Goal: Task Accomplishment & Management: Use online tool/utility

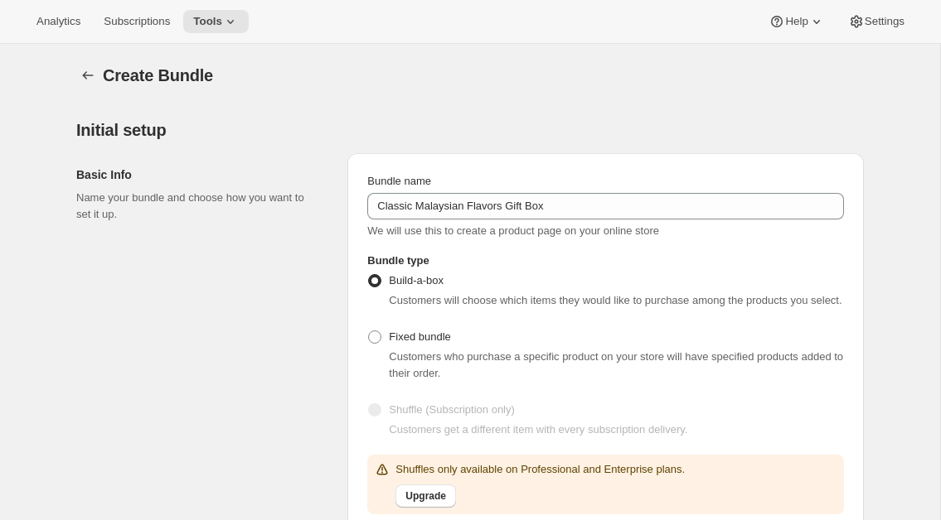
select select "minMax"
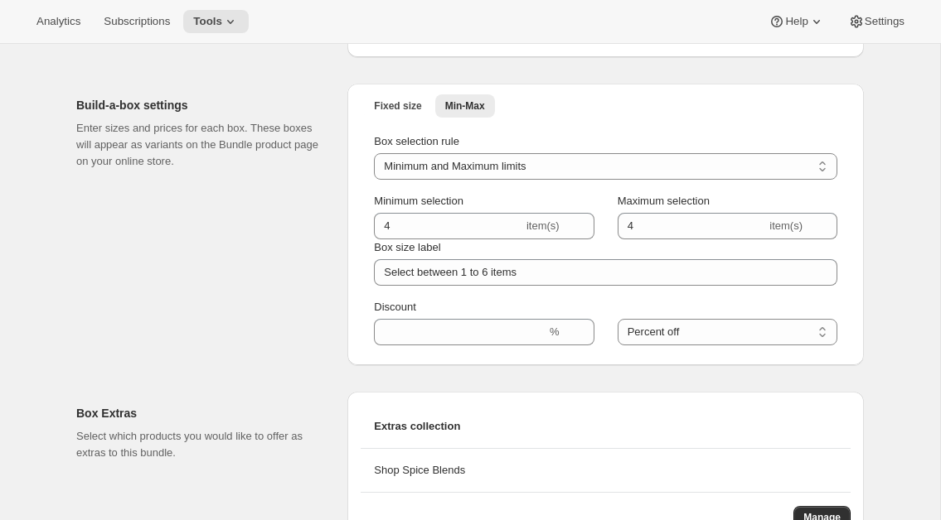
scroll to position [1629, 0]
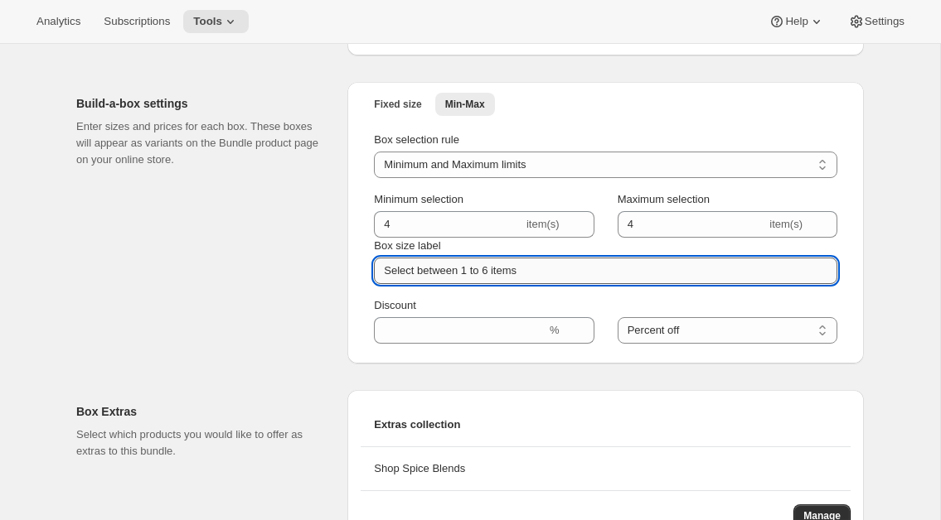
click at [534, 284] on input "Select between 1 to 6 items" at bounding box center [605, 271] width 463 height 27
drag, startPoint x: 534, startPoint y: 296, endPoint x: 356, endPoint y: 289, distance: 177.5
click at [374, 284] on input "Select between 1 to 6 items" at bounding box center [605, 271] width 463 height 27
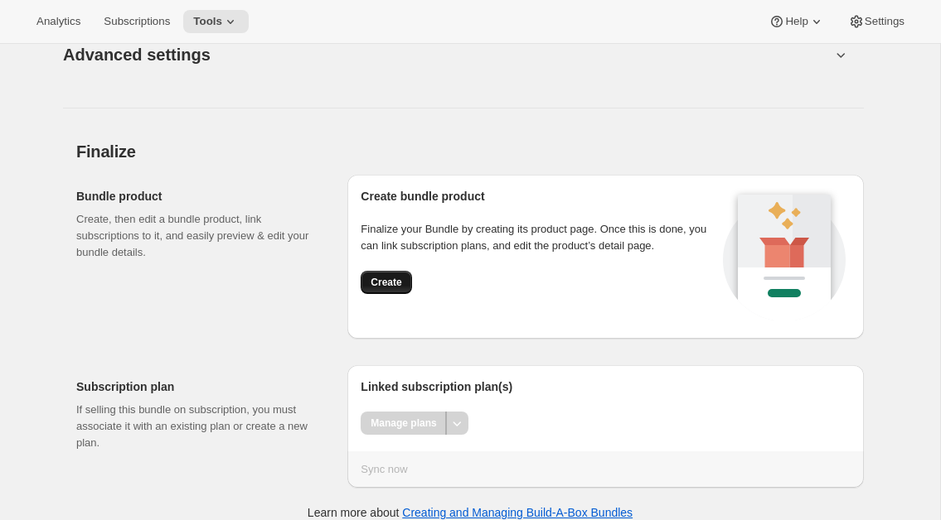
type input "Select four jars. Then add up to four spice blends (optional)"
click at [394, 289] on span "Create" at bounding box center [385, 282] width 31 height 13
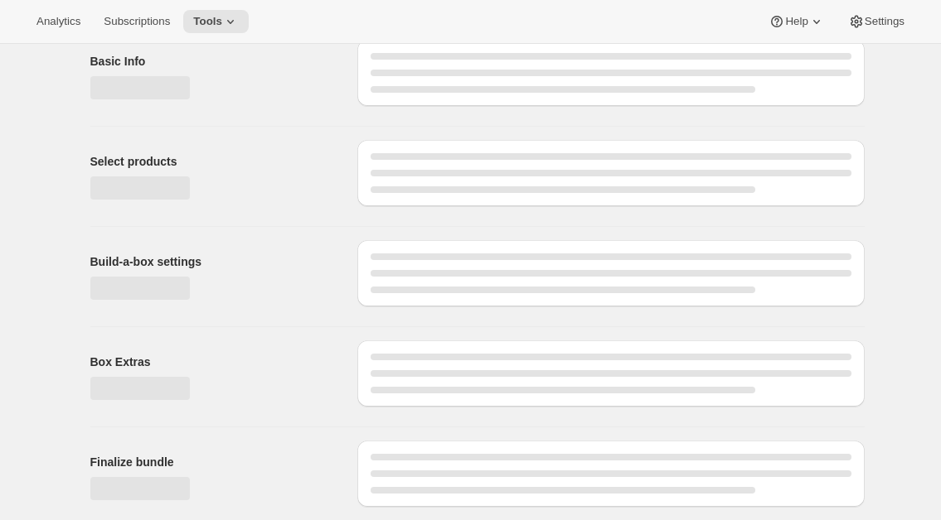
scroll to position [77, 0]
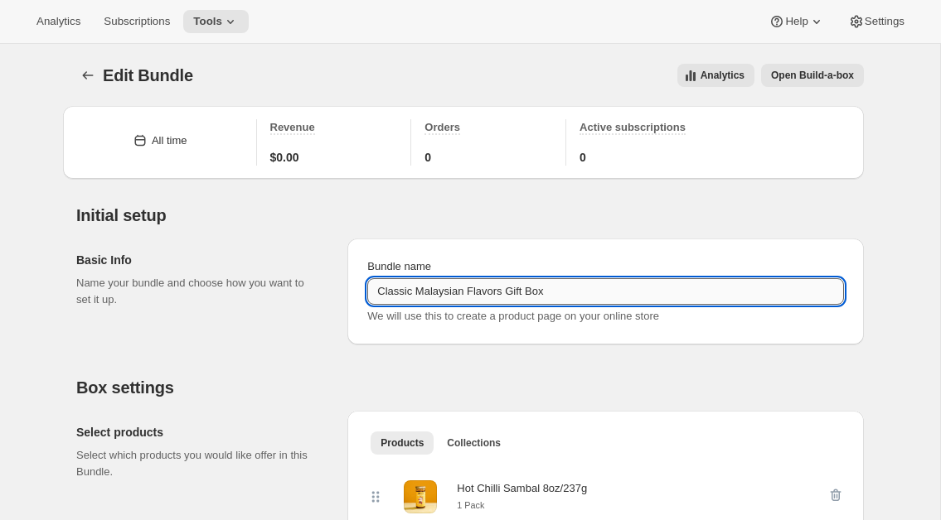
click at [376, 294] on input "Classic Malaysian Flavors Gift Box" at bounding box center [605, 291] width 477 height 27
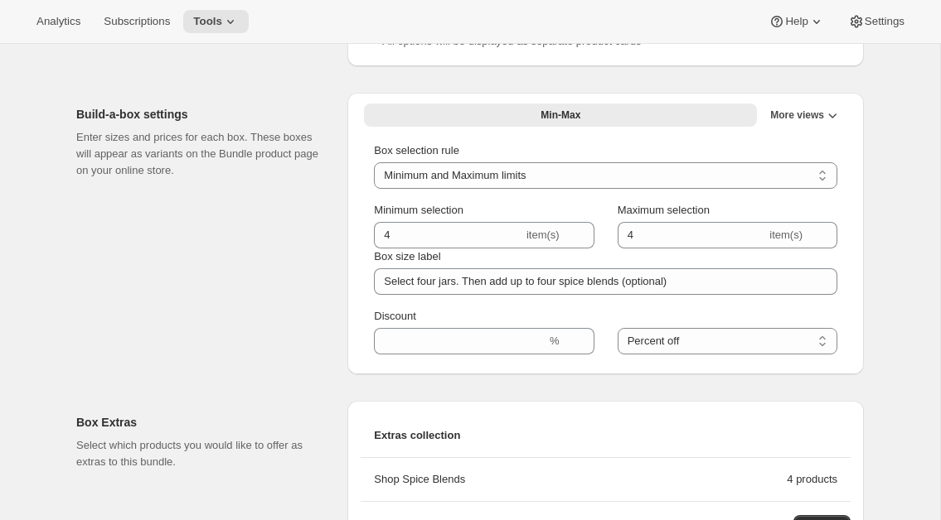
scroll to position [1018, 0]
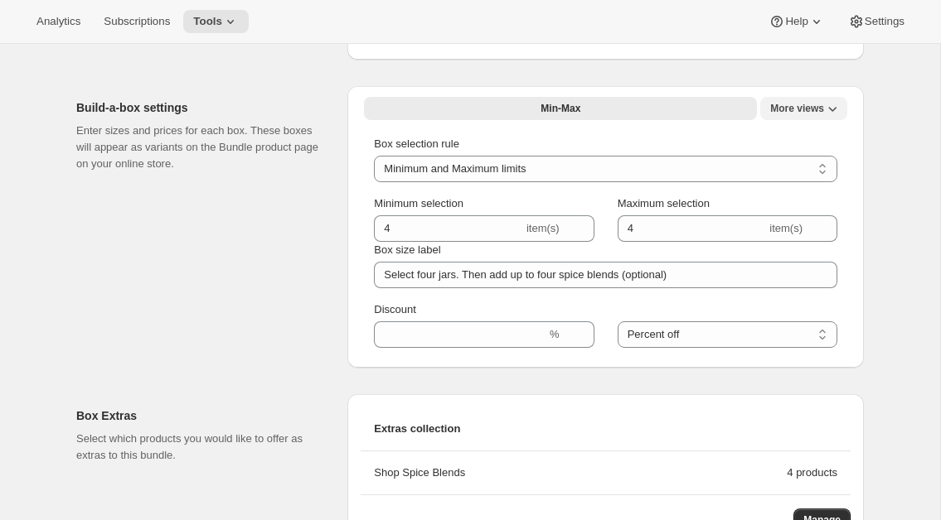
click at [813, 112] on span "More views" at bounding box center [797, 108] width 54 height 13
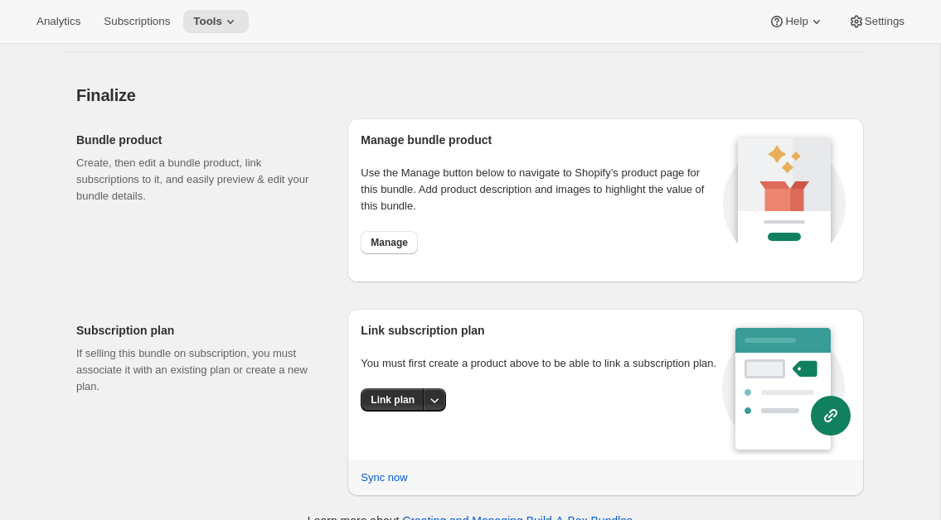
scroll to position [1648, 0]
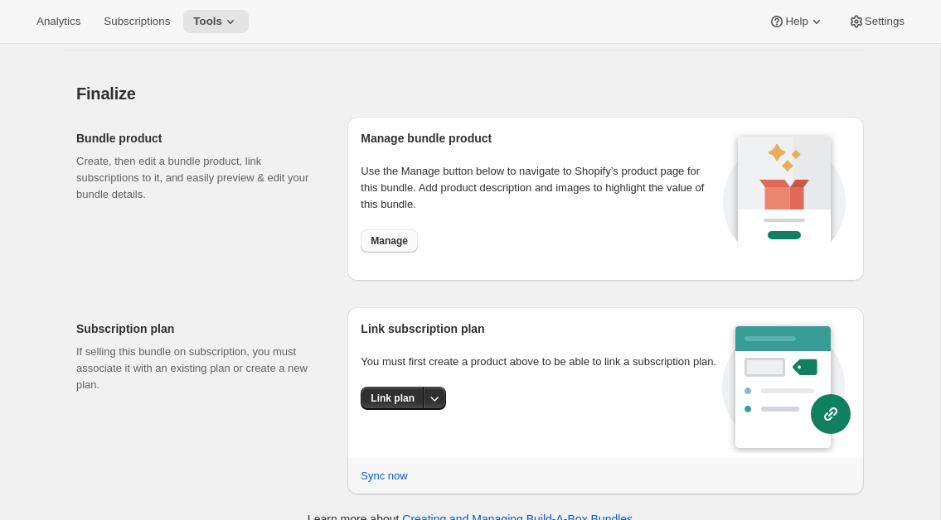
click at [403, 247] on span "Manage" at bounding box center [388, 241] width 37 height 13
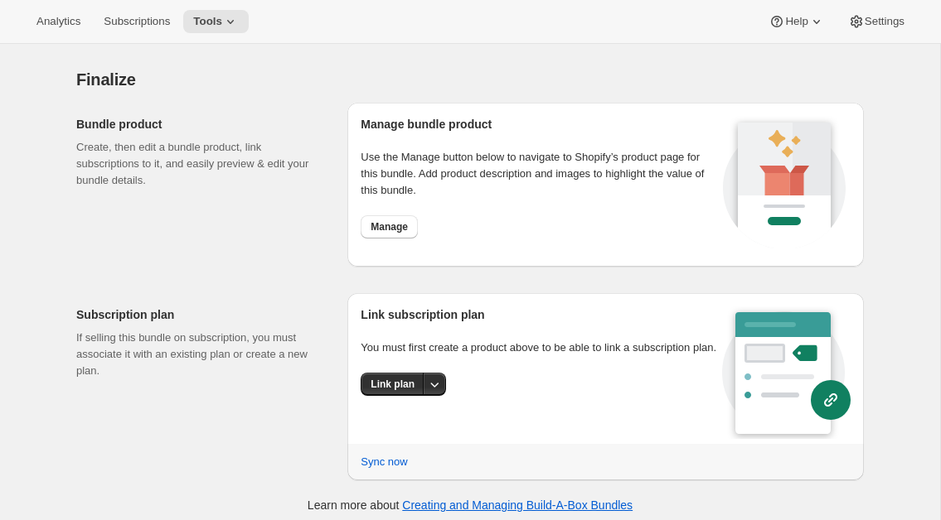
scroll to position [1675, 0]
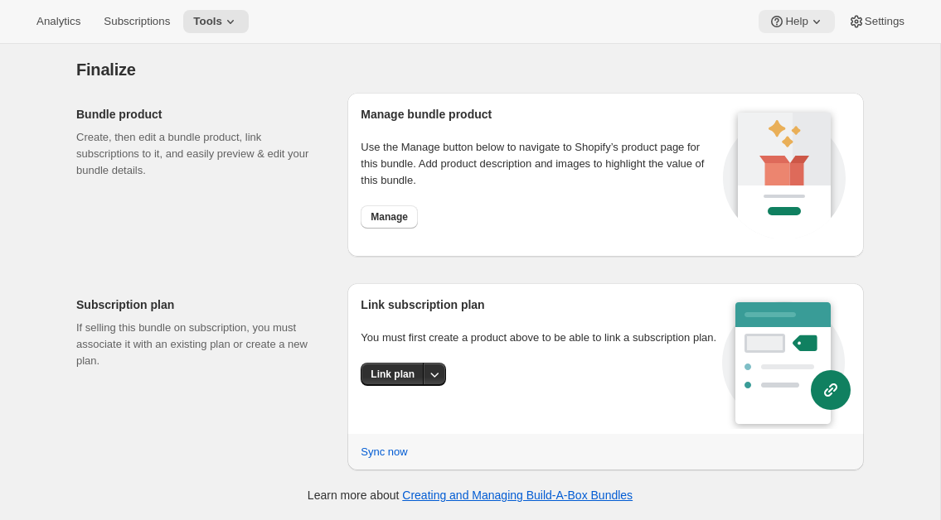
click at [801, 22] on span "Help" at bounding box center [796, 21] width 22 height 13
click at [683, 59] on div "Finalize Bundle product Create, then edit a bundle product, link subscriptions …" at bounding box center [469, 255] width 787 height 431
